Goal: Navigation & Orientation: Find specific page/section

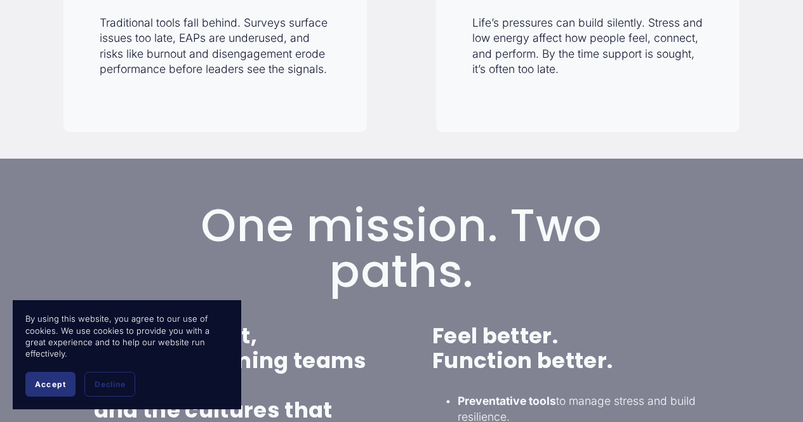
scroll to position [698, 0]
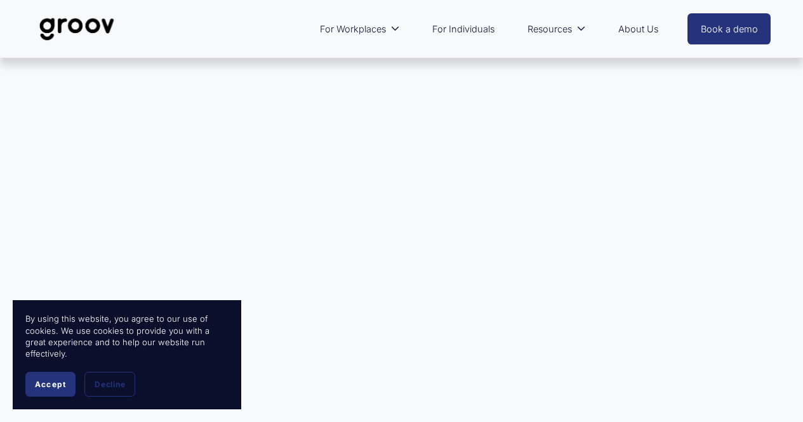
click at [476, 30] on link "For Individuals" at bounding box center [463, 29] width 75 height 29
click at [46, 378] on button "Accept" at bounding box center [50, 384] width 50 height 25
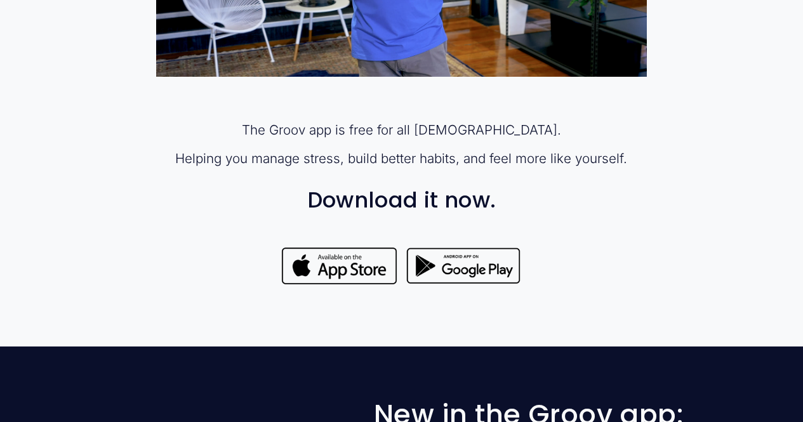
scroll to position [888, 0]
